Goal: Information Seeking & Learning: Check status

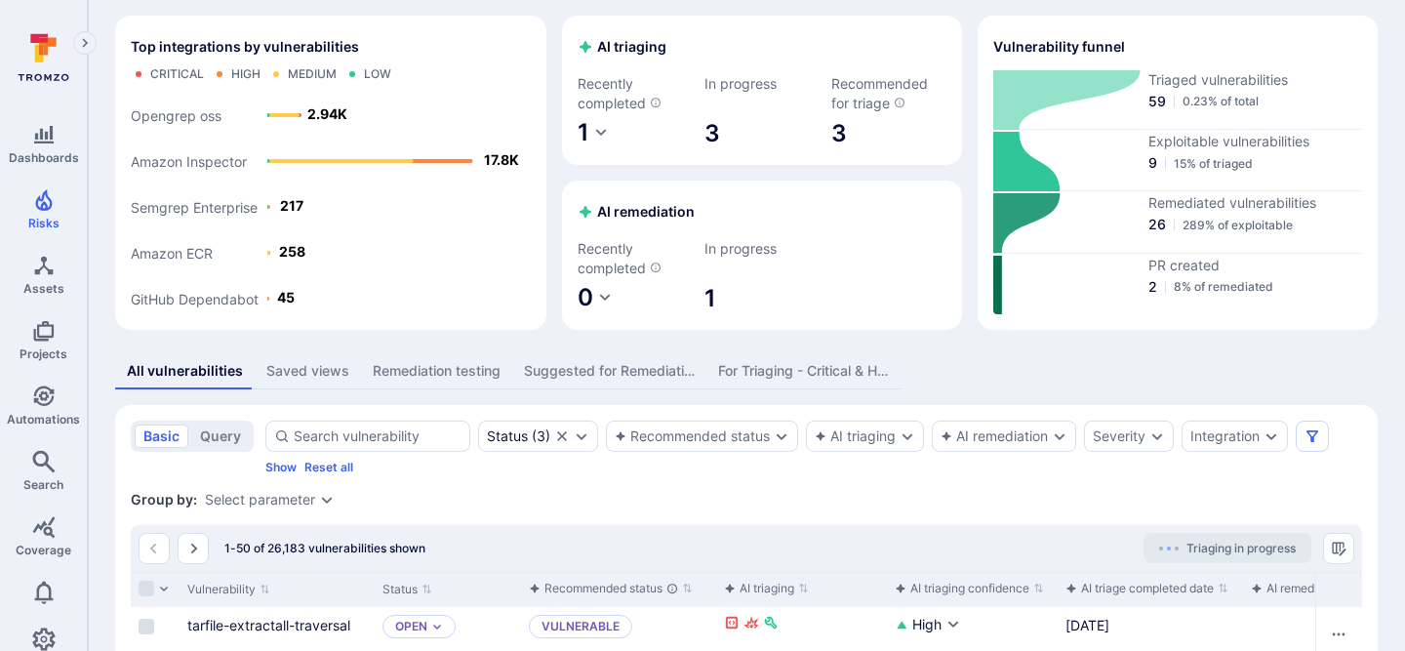
scroll to position [57, 0]
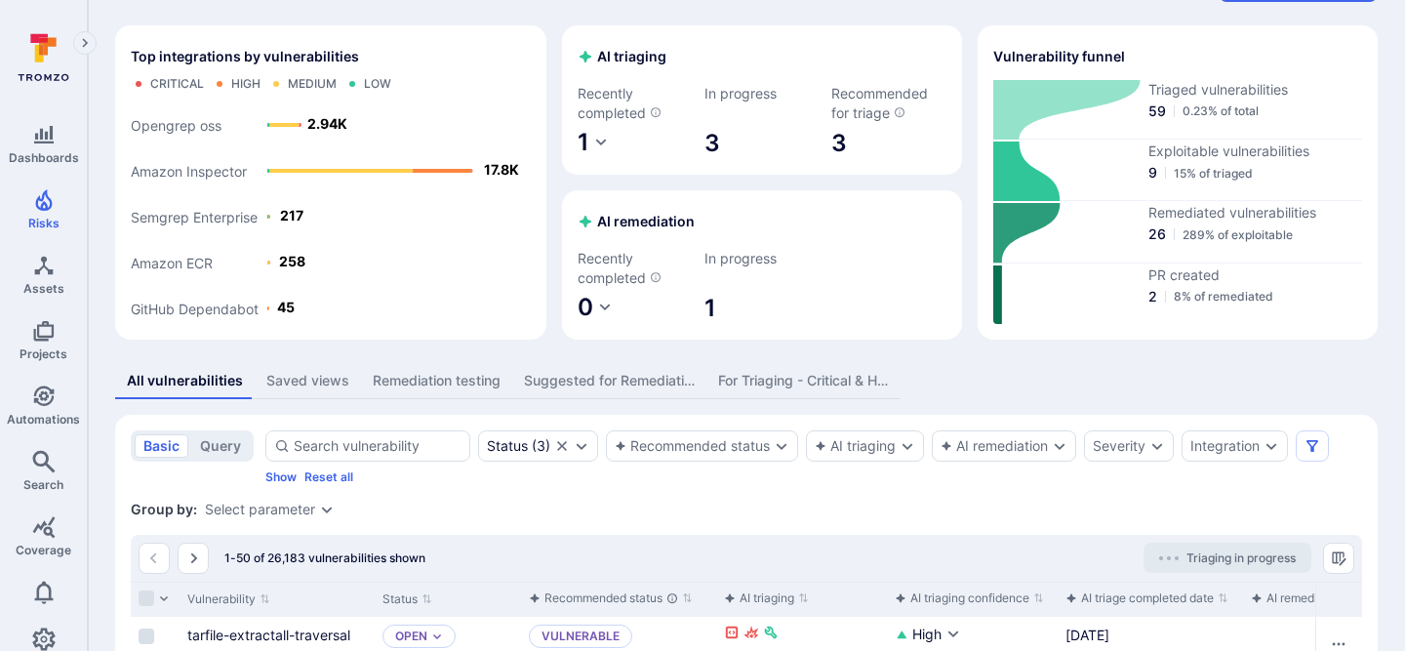
click at [710, 316] on span "1" at bounding box center [762, 308] width 115 height 31
click at [587, 311] on span "0" at bounding box center [586, 307] width 16 height 28
click at [610, 382] on p "Failed" at bounding box center [610, 384] width 40 height 16
click at [585, 142] on div at bounding box center [702, 325] width 1405 height 651
click at [594, 142] on div at bounding box center [702, 325] width 1405 height 651
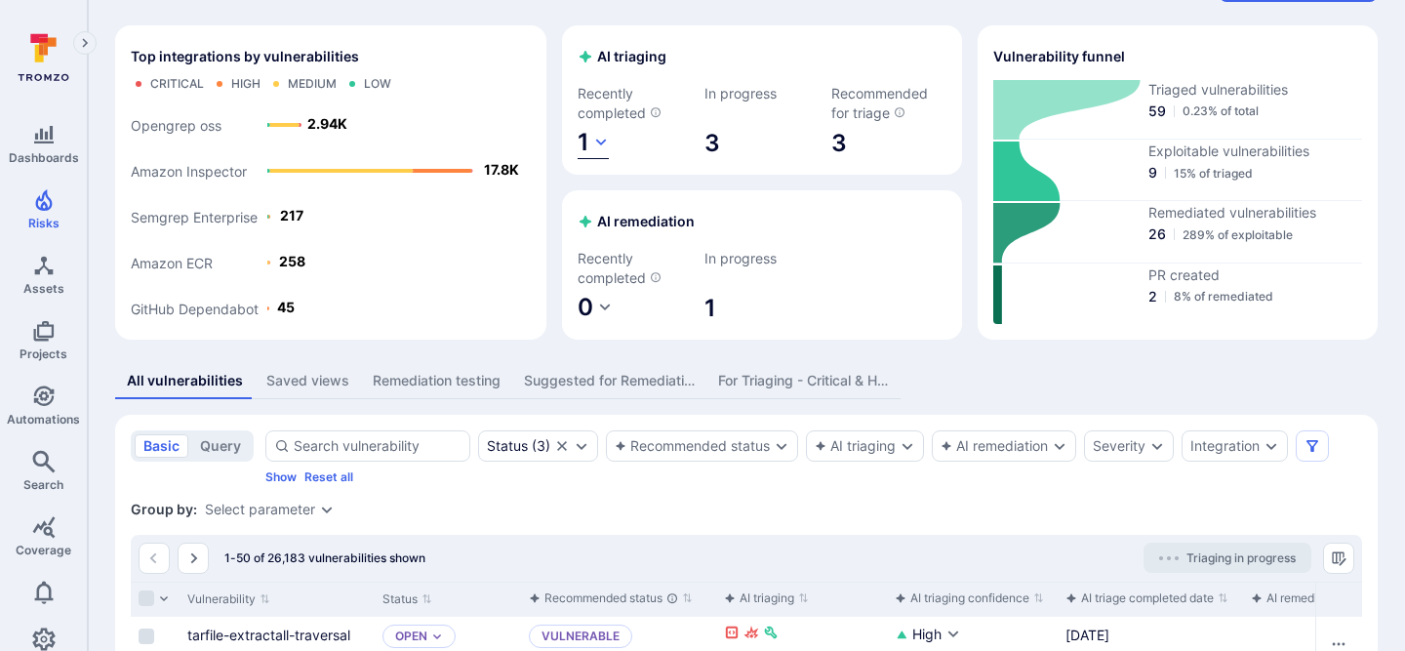
click at [603, 142] on icon "button" at bounding box center [601, 143] width 16 height 16
click at [604, 248] on p "Vulnerable" at bounding box center [629, 250] width 78 height 16
click at [711, 133] on div at bounding box center [702, 325] width 1405 height 651
click at [716, 149] on span "3" at bounding box center [762, 143] width 115 height 31
click at [843, 135] on link "3" at bounding box center [889, 143] width 115 height 31
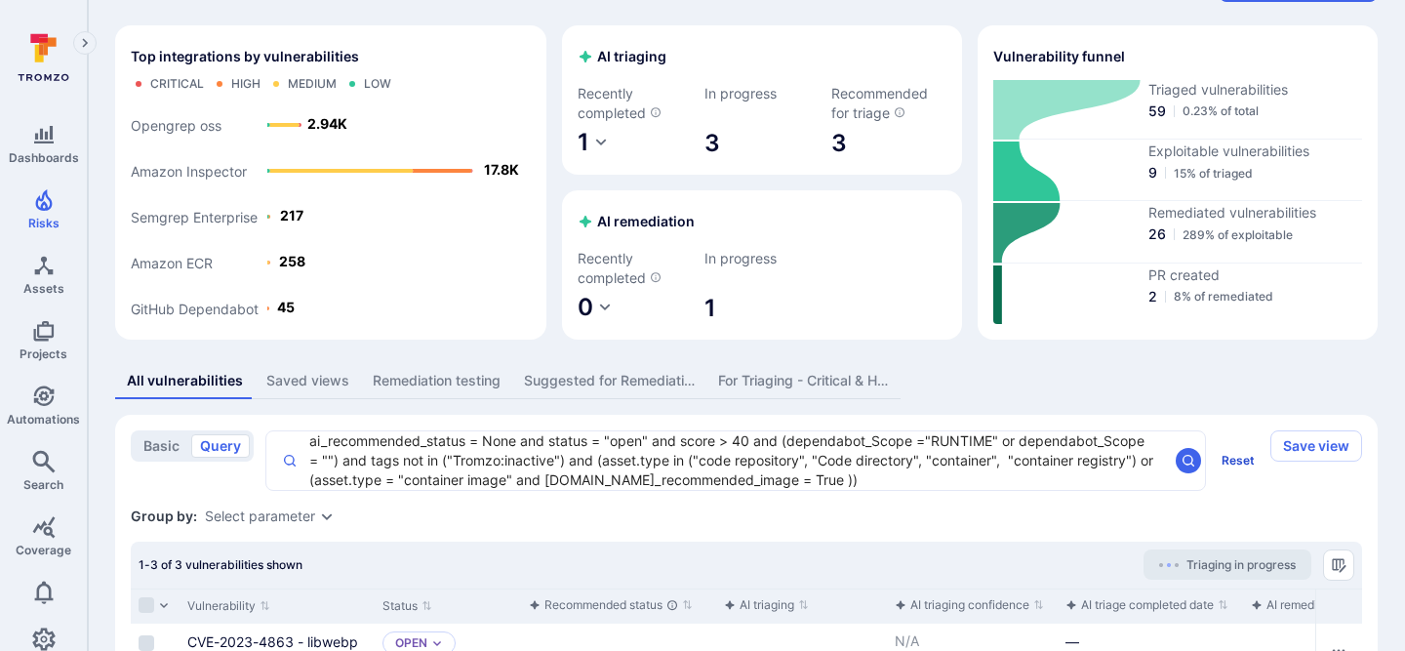
click at [1224, 454] on button "Reset" at bounding box center [1238, 460] width 49 height 31
